Goal: Navigation & Orientation: Find specific page/section

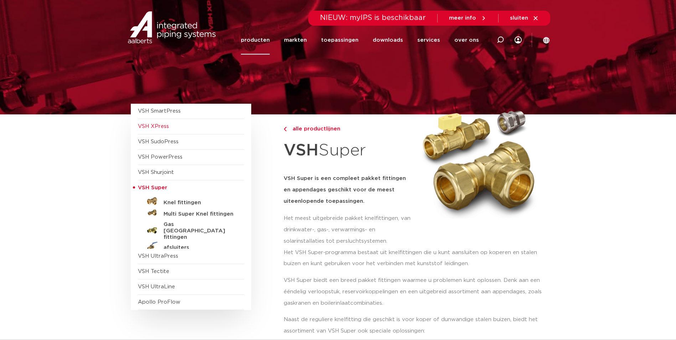
click at [166, 124] on span "VSH XPress" at bounding box center [153, 126] width 31 height 5
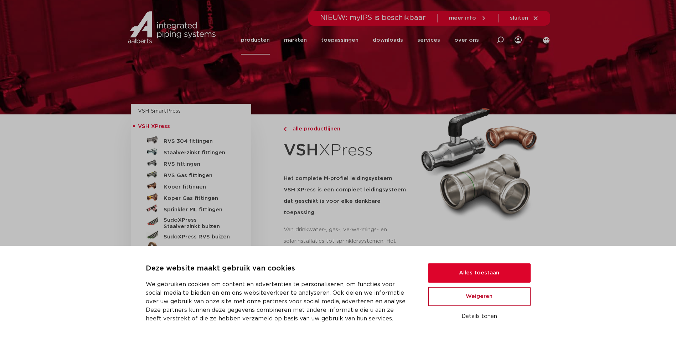
click at [467, 298] on button "Weigeren" at bounding box center [479, 296] width 103 height 19
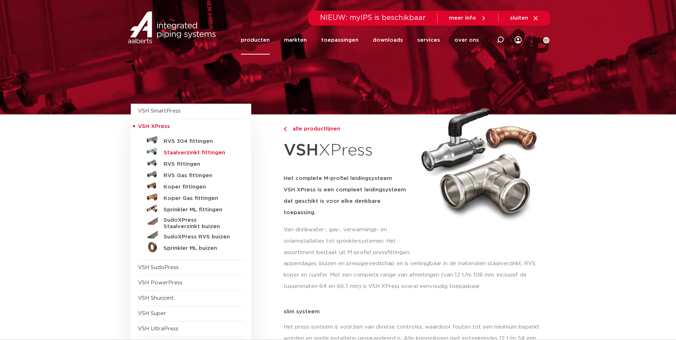
click at [186, 152] on h5 "Staalverzinkt fittingen" at bounding box center [199, 153] width 71 height 6
